Goal: Find specific page/section: Find specific page/section

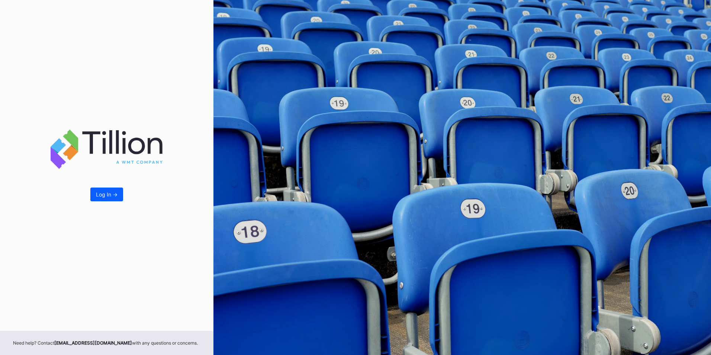
click at [101, 195] on div "Log In ->" at bounding box center [107, 194] width 22 height 6
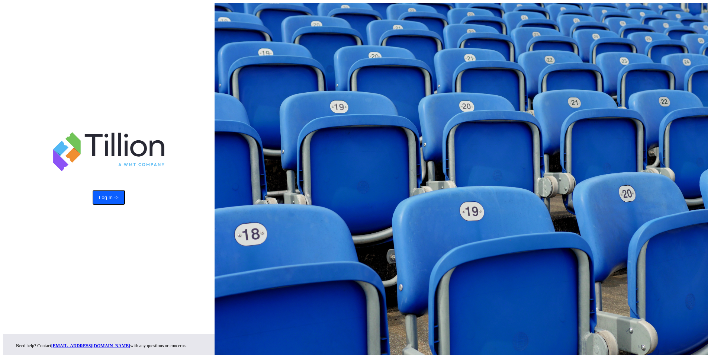
click at [109, 195] on html "Log In -> Need help? Contact [EMAIL_ADDRESS][DOMAIN_NAME] with any questions or…" at bounding box center [355, 180] width 711 height 361
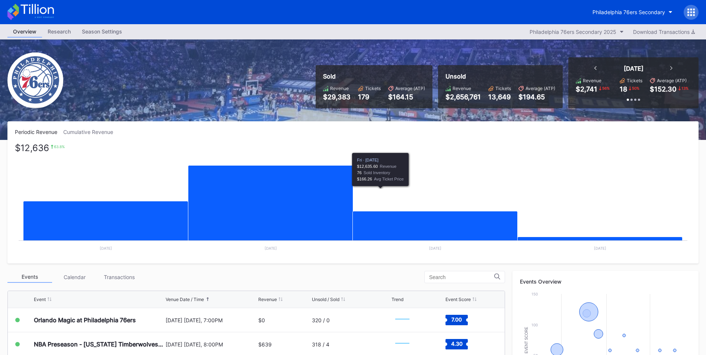
scroll to position [24, 0]
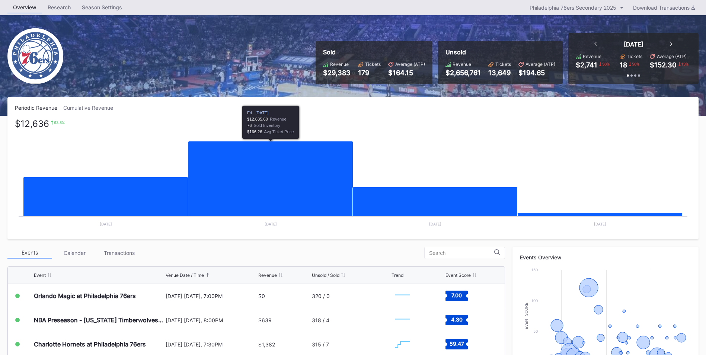
click at [263, 188] on icon "Chart title" at bounding box center [270, 187] width 165 height 92
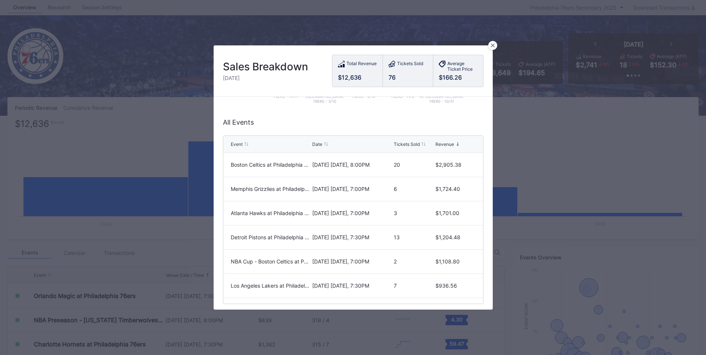
scroll to position [158, 0]
click at [492, 47] on icon at bounding box center [493, 46] width 4 height 4
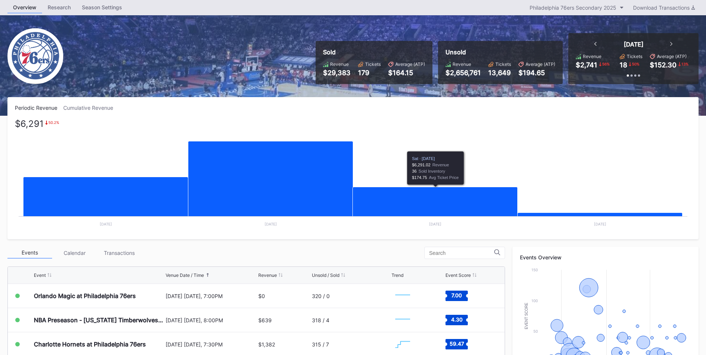
click at [432, 211] on icon "Chart title" at bounding box center [435, 210] width 165 height 46
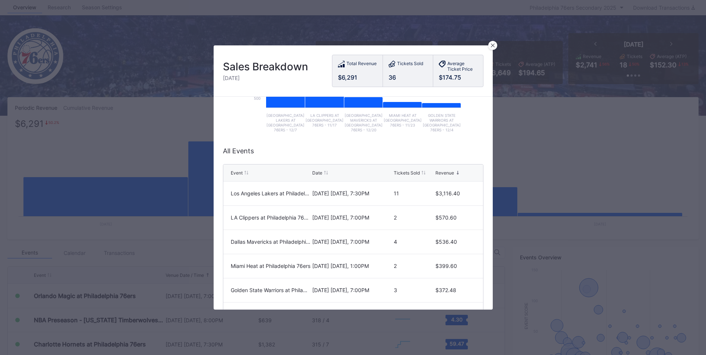
scroll to position [131, 0]
click at [489, 48] on div at bounding box center [492, 45] width 9 height 9
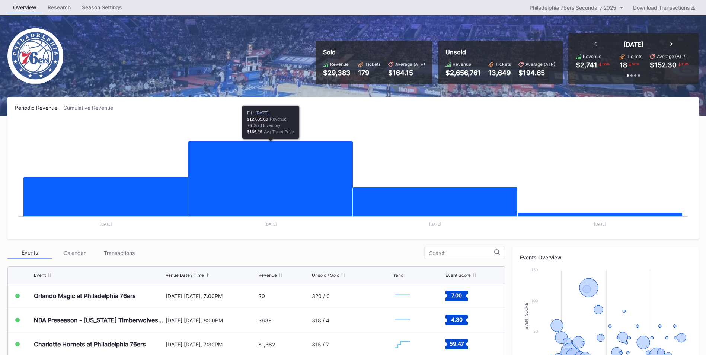
click at [235, 282] on div "Event Venue Date / Time Revenue Unsold / Sold Trend Event Score" at bounding box center [256, 275] width 497 height 17
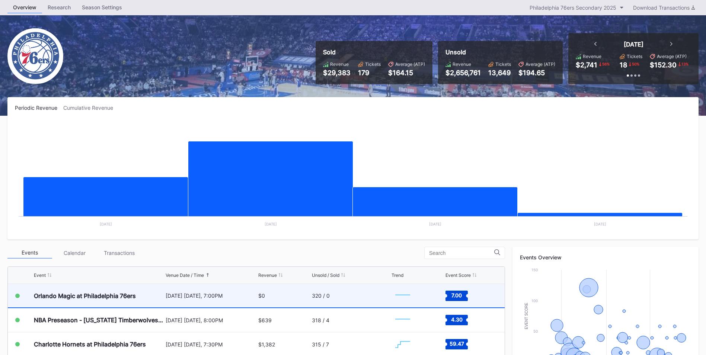
click at [234, 297] on div "[DATE] [DATE], 7:00PM" at bounding box center [211, 295] width 91 height 6
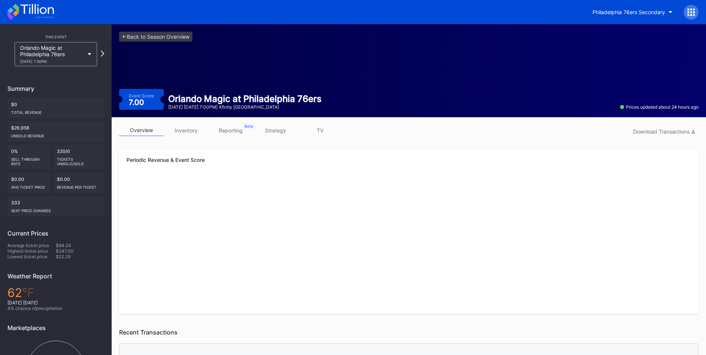
click at [198, 127] on link "inventory" at bounding box center [186, 131] width 45 height 12
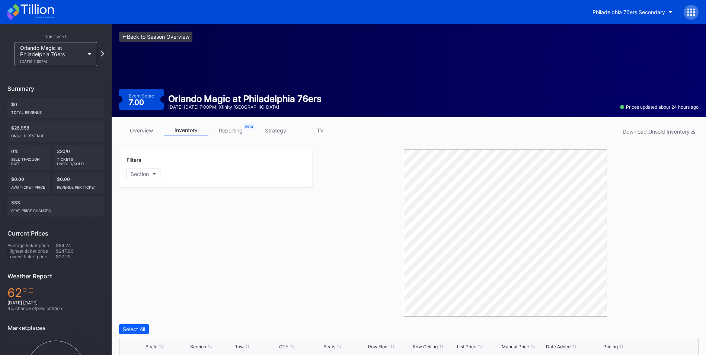
click at [145, 38] on link "<- Back to Season Overview" at bounding box center [155, 37] width 73 height 10
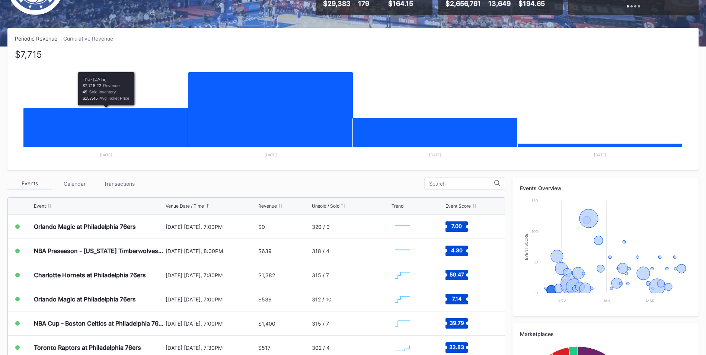
scroll to position [93, 0]
